Goal: Task Accomplishment & Management: Manage account settings

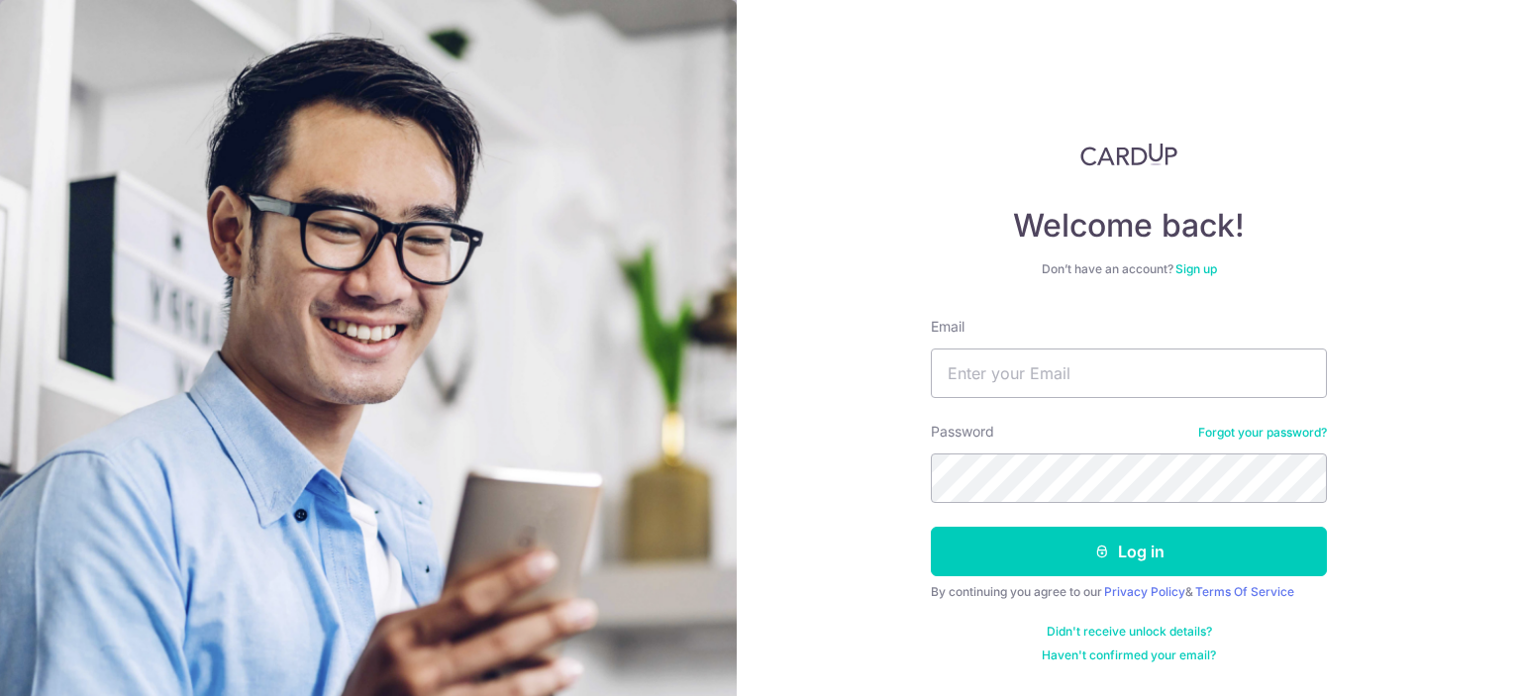
type input "[EMAIL_ADDRESS][DOMAIN_NAME]"
click at [1405, 431] on div "Welcome back! Don’t have an account? Sign up Email [EMAIL_ADDRESS][DOMAIN_NAME]…" at bounding box center [1129, 348] width 784 height 696
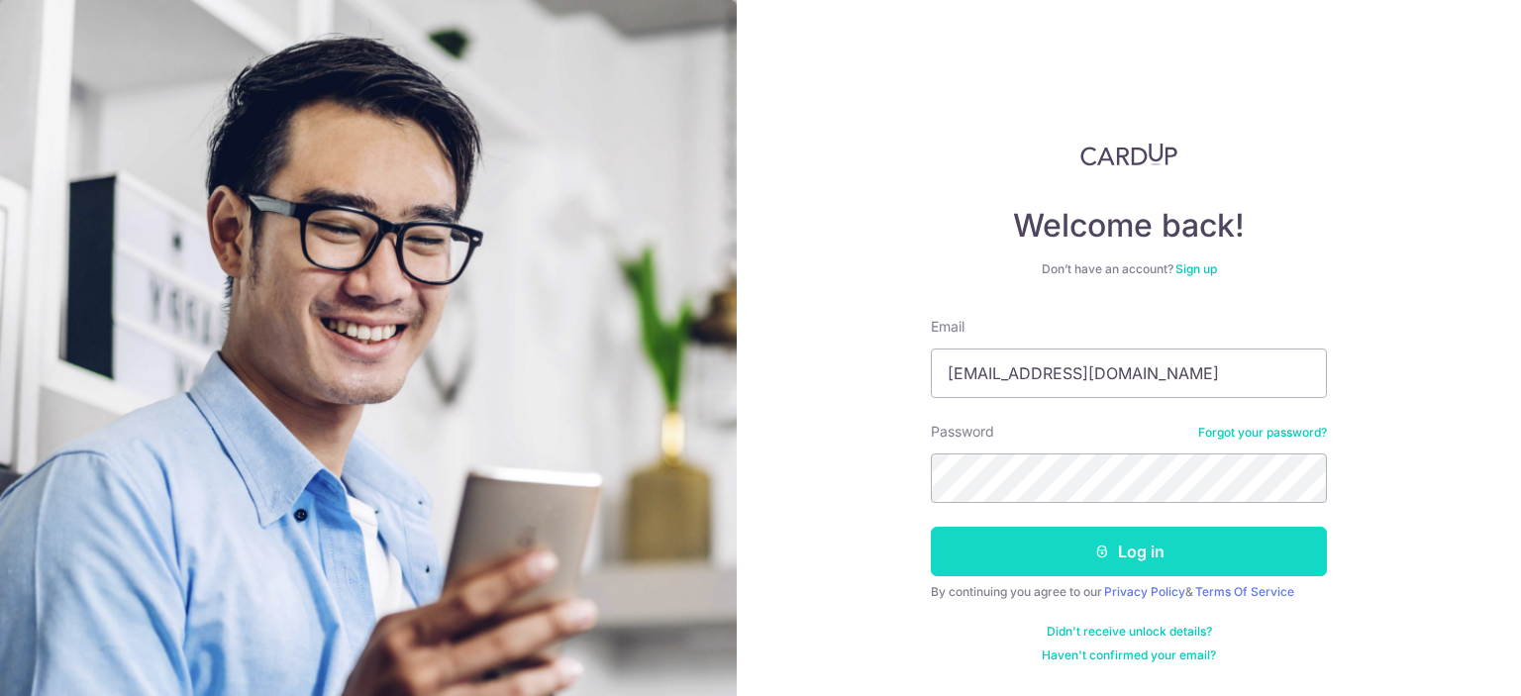
click at [1078, 534] on button "Log in" at bounding box center [1129, 552] width 396 height 50
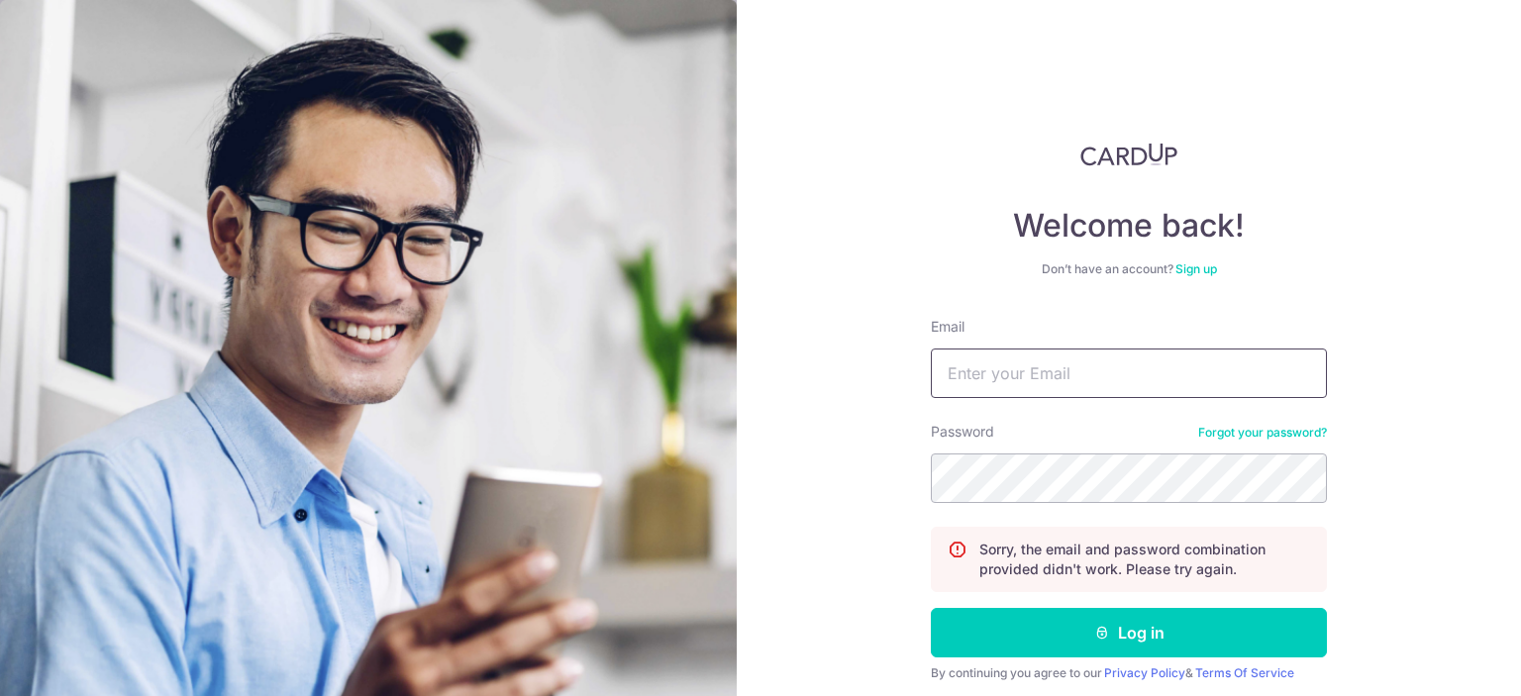
click at [1085, 376] on input "Email" at bounding box center [1129, 374] width 396 height 50
type input "PAUPENG0901@GMAIL.COM"
click at [808, 353] on div "Welcome back! Don’t have an account? Sign up Email PAUPENG0901@GMAIL.COM Passwo…" at bounding box center [1129, 348] width 784 height 696
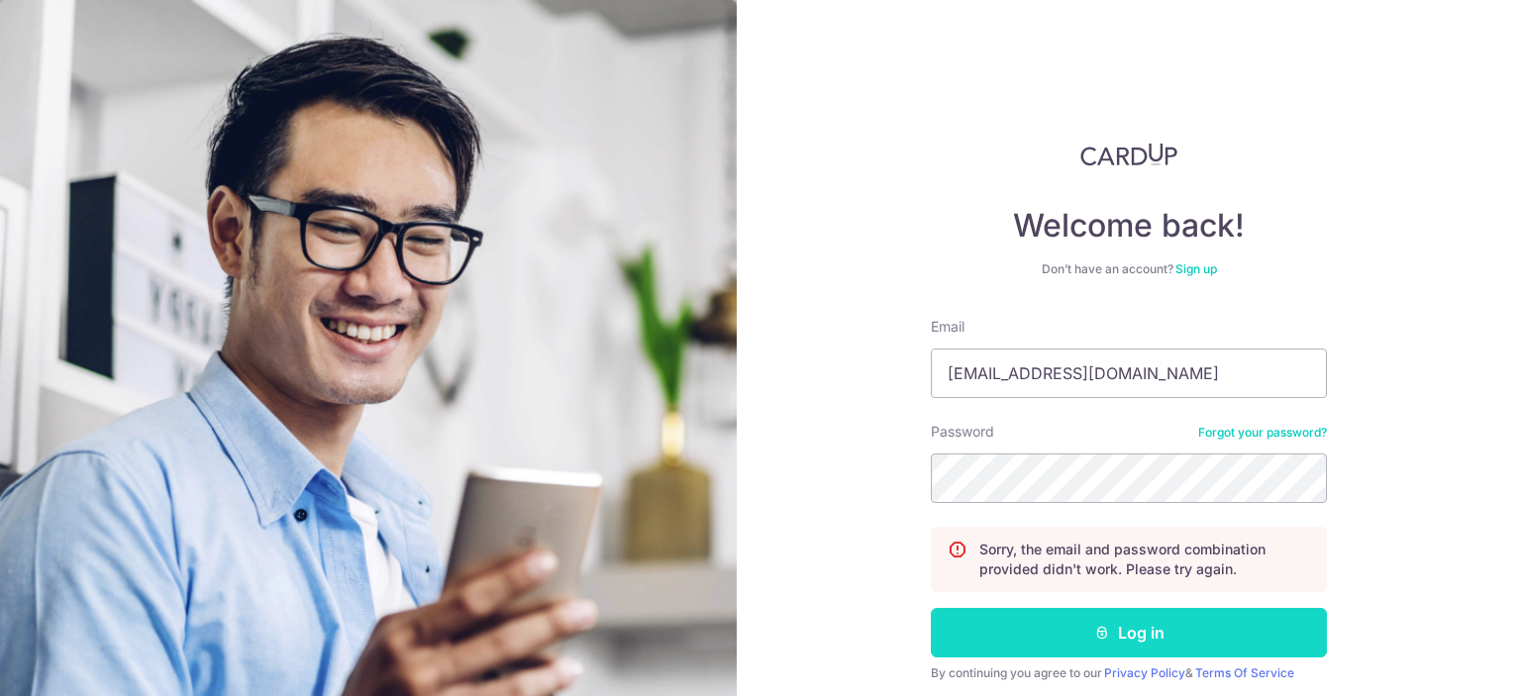
click at [1214, 624] on button "Log in" at bounding box center [1129, 633] width 396 height 50
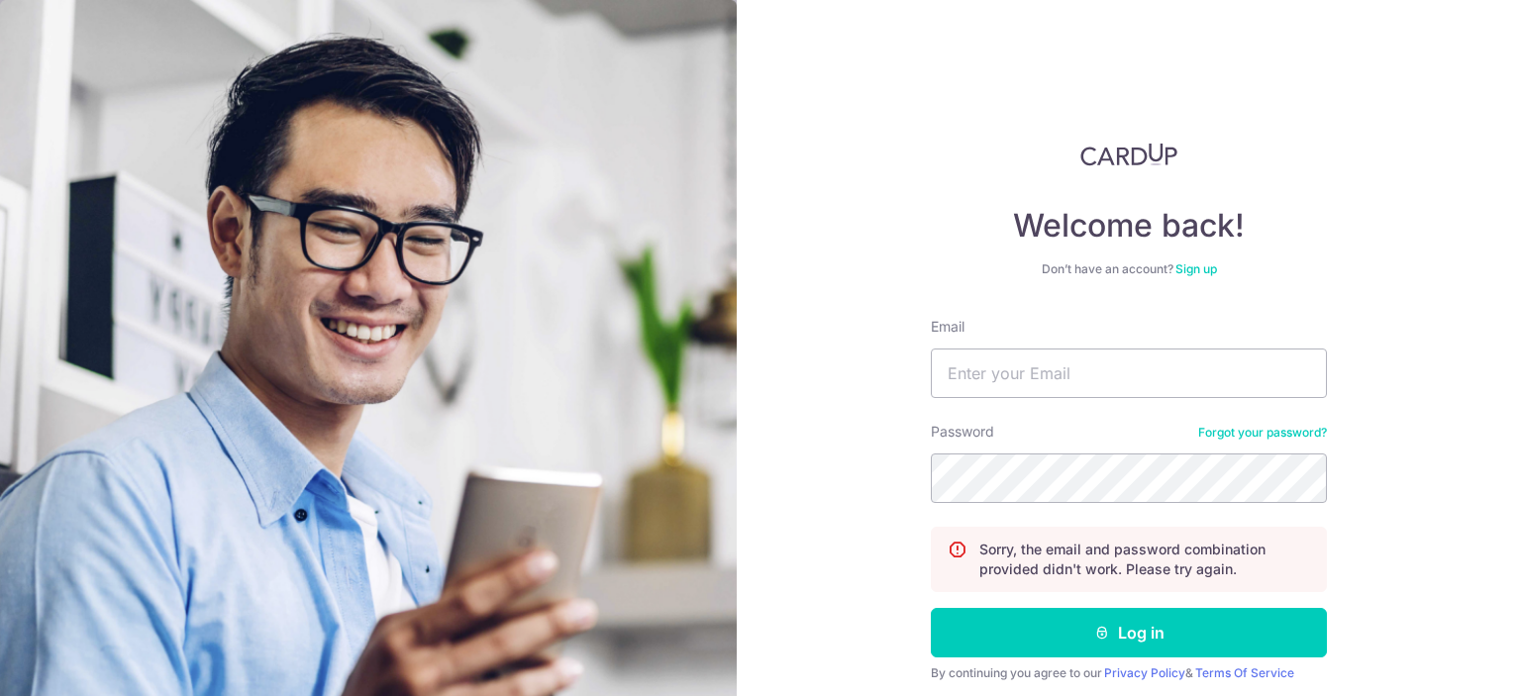
scroll to position [87, 0]
